Goal: Task Accomplishment & Management: Complete application form

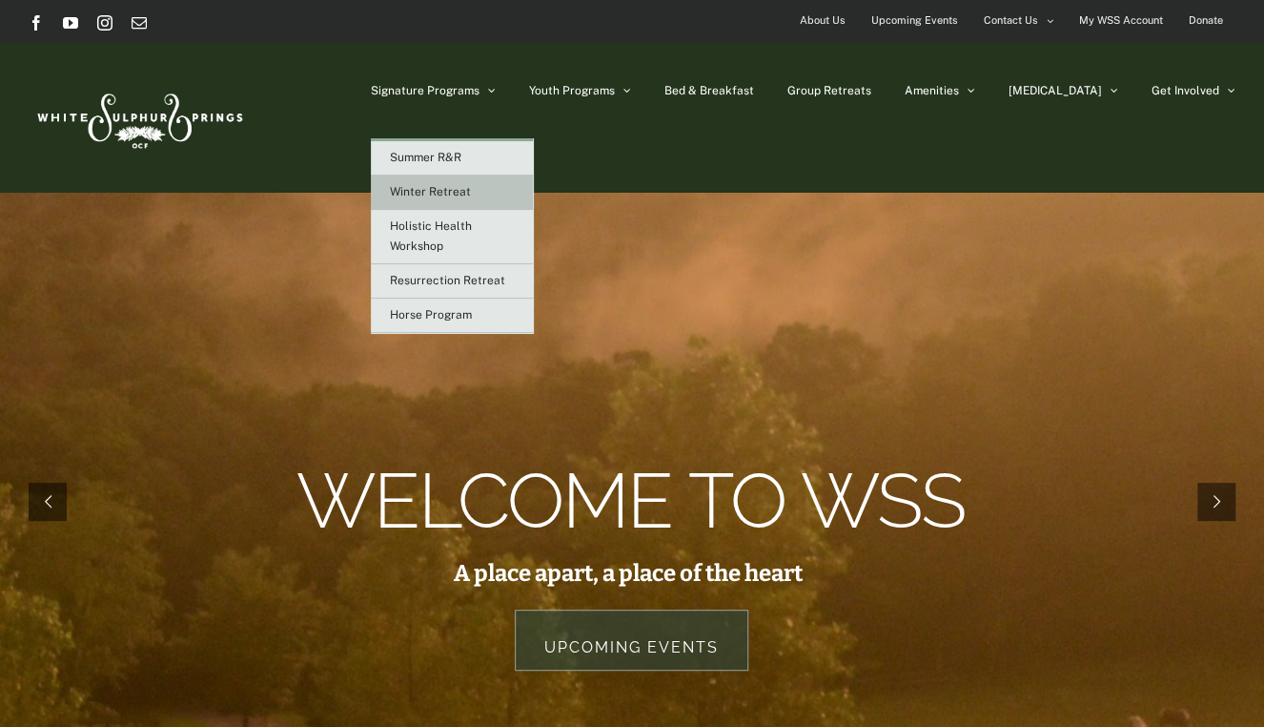
click at [471, 189] on span "Winter Retreat" at bounding box center [430, 191] width 81 height 13
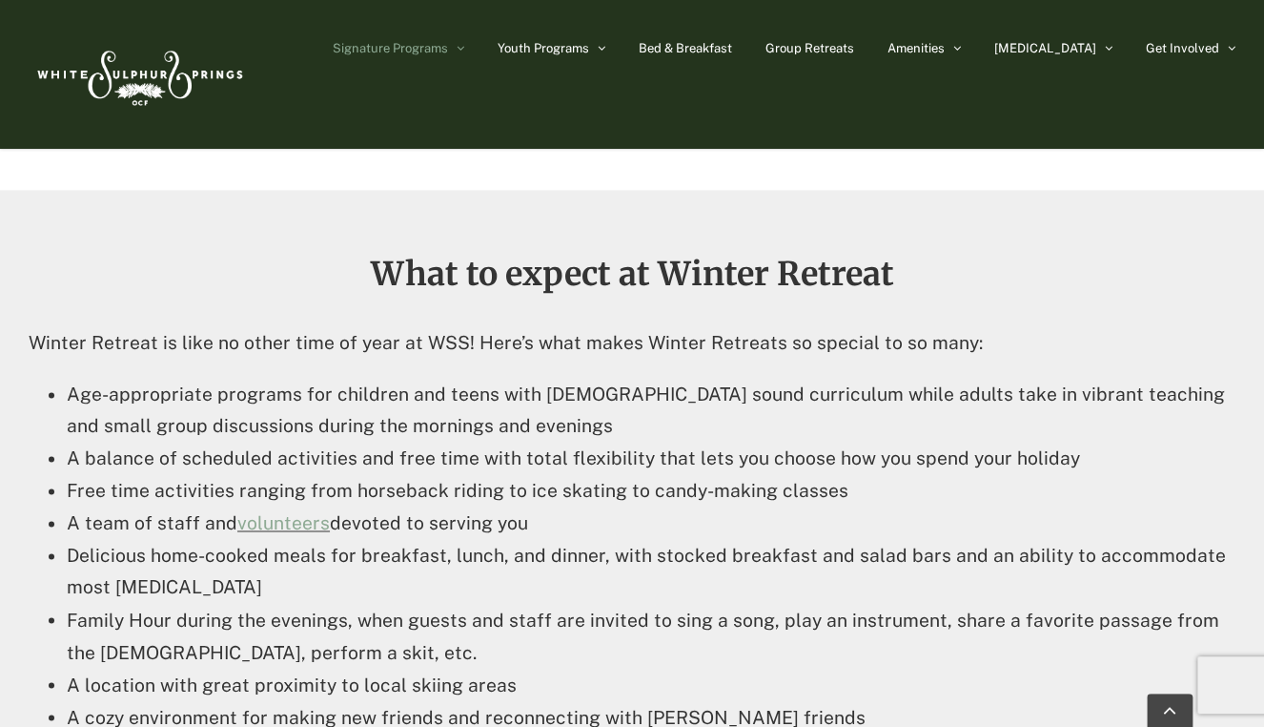
scroll to position [988, 0]
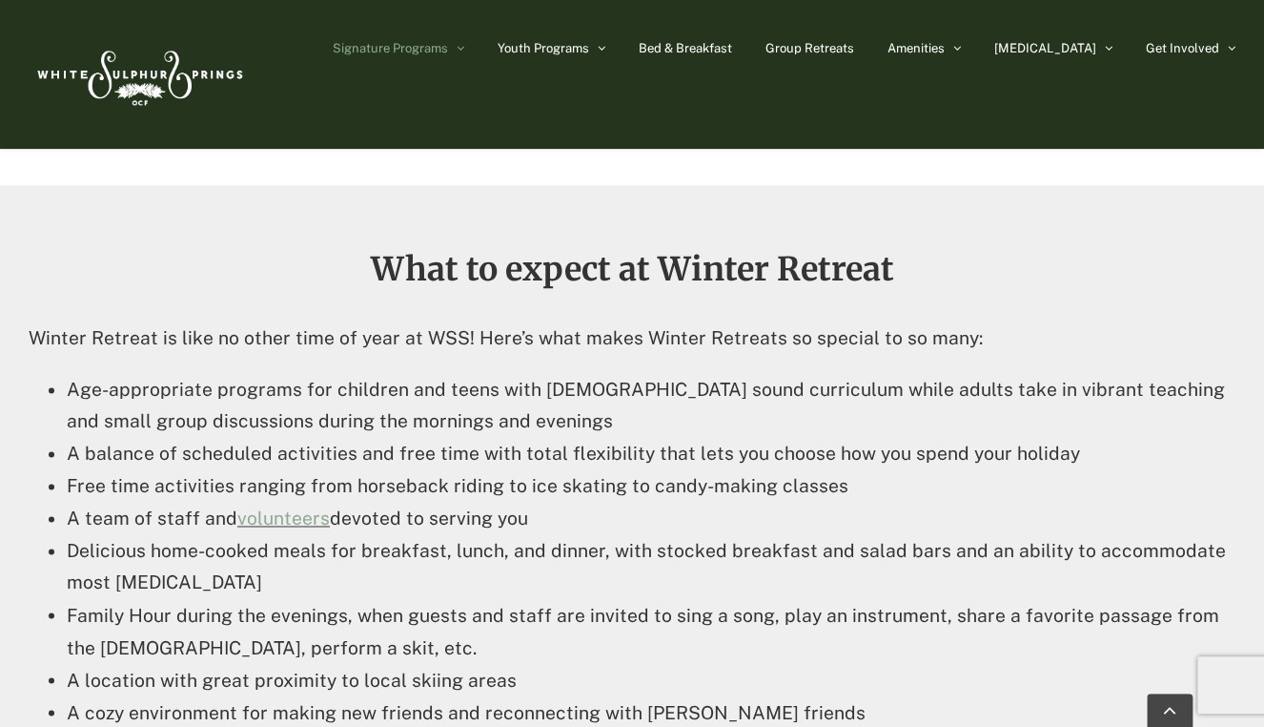
click at [265, 529] on li "A team of staff and volunteers devoted to serving you" at bounding box center [651, 518] width 1169 height 32
click at [270, 512] on link "volunteers" at bounding box center [283, 517] width 92 height 21
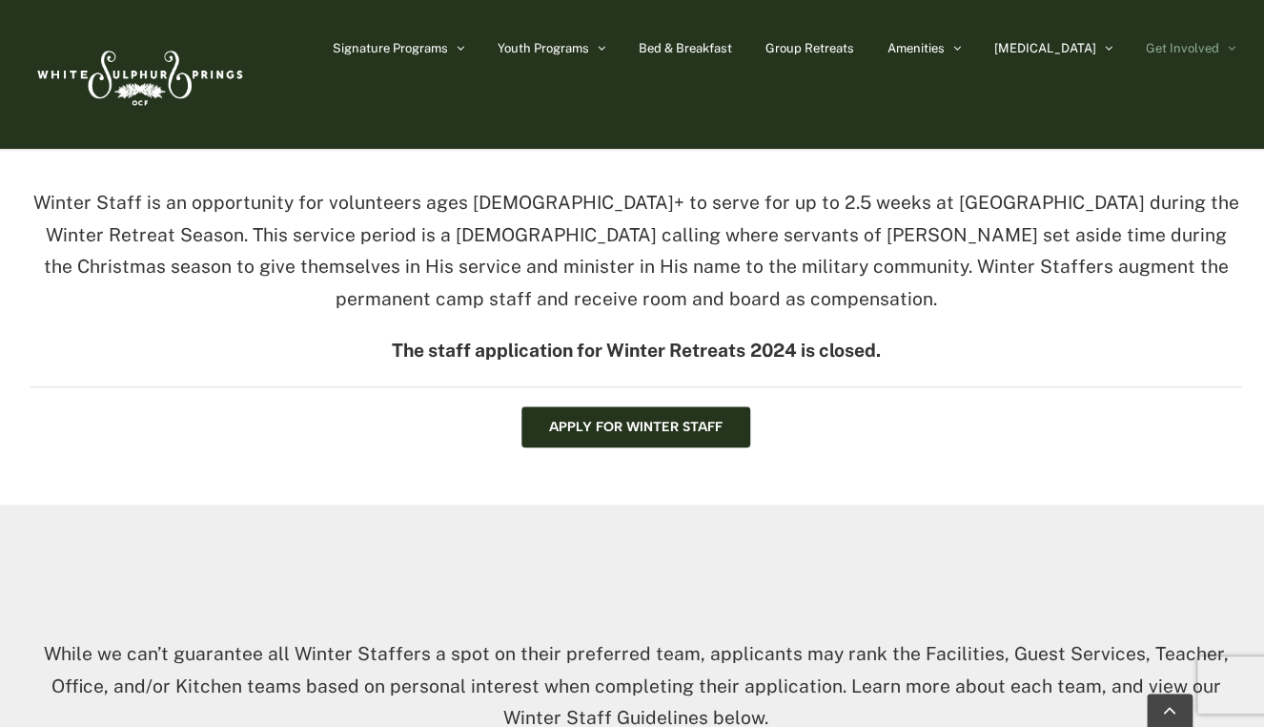
scroll to position [543, 0]
click at [625, 425] on span "Apply for Winter Staff" at bounding box center [636, 428] width 174 height 16
click at [618, 425] on span "Apply for Winter Staff" at bounding box center [636, 428] width 174 height 16
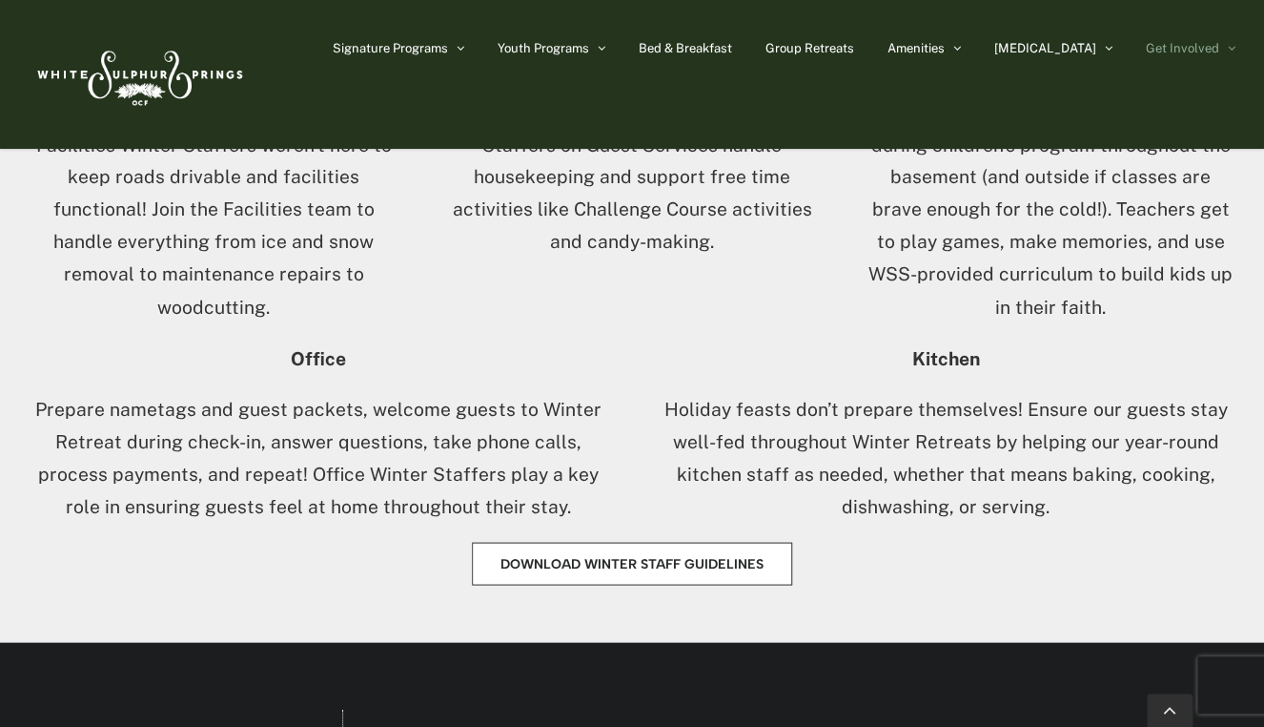
scroll to position [1304, 0]
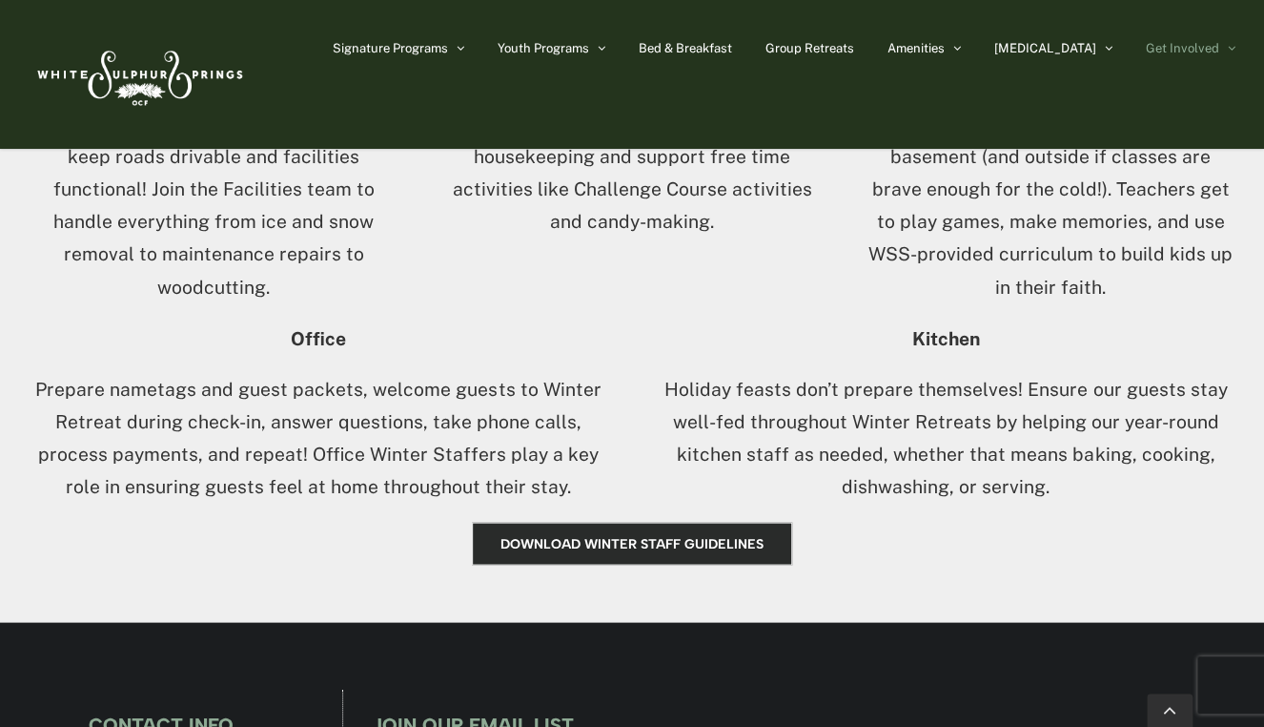
click at [686, 553] on link "Download Winter Staff Guidelines" at bounding box center [632, 543] width 320 height 43
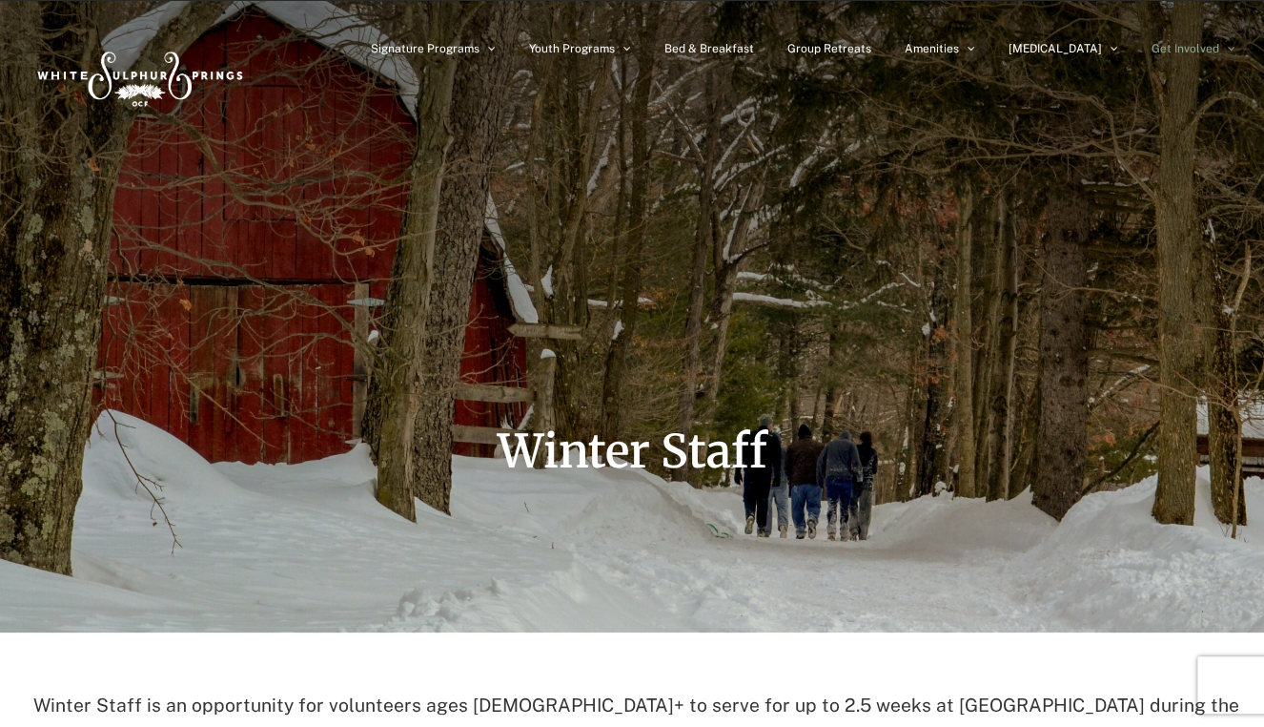
scroll to position [0, 0]
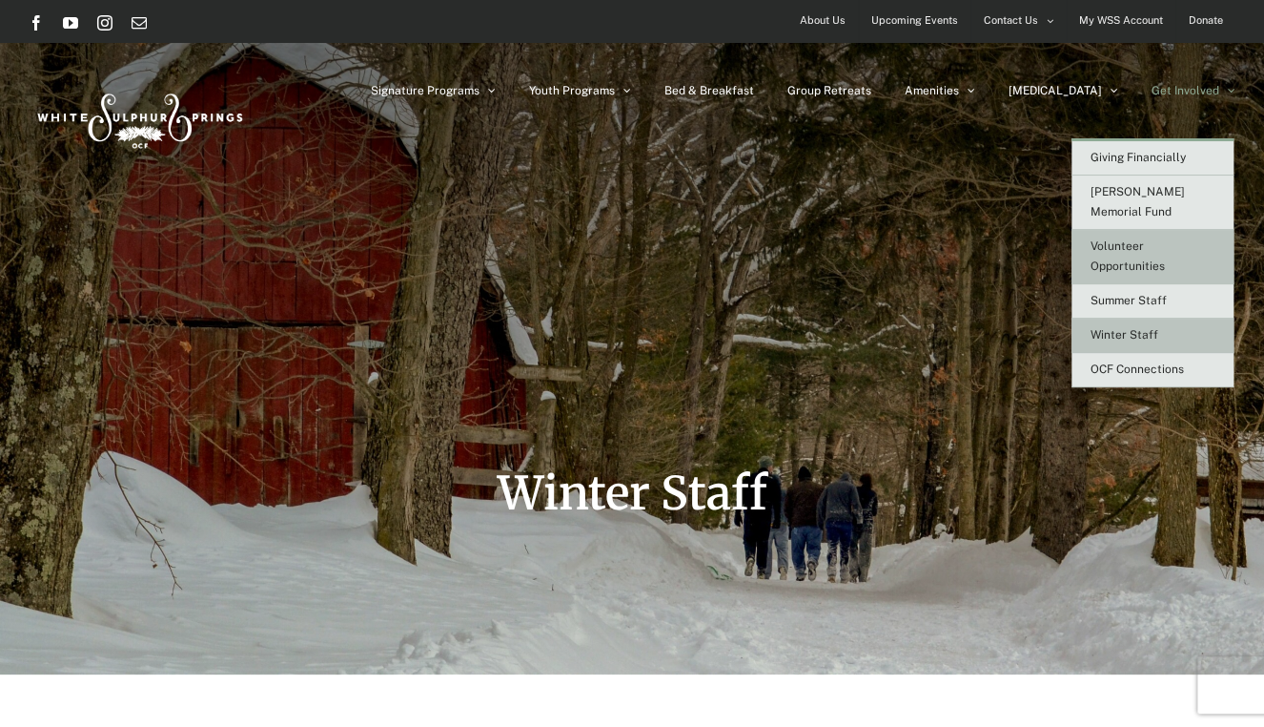
click at [1154, 243] on span "Volunteer Opportunities" at bounding box center [1128, 255] width 74 height 33
